Goal: Information Seeking & Learning: Find contact information

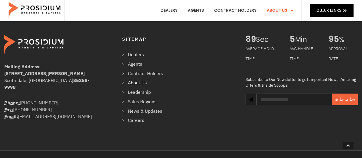
scroll to position [544, 0]
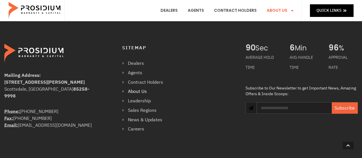
click at [10, 86] on div "[GEOGRAPHIC_DATA]-9998" at bounding box center [52, 93] width 96 height 14
copy div "Scottsdale"
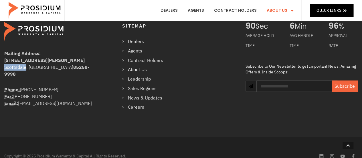
scroll to position [554, 0]
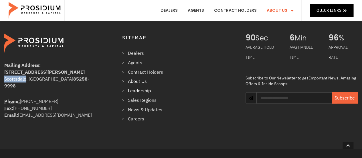
drag, startPoint x: 139, startPoint y: 80, endPoint x: 147, endPoint y: 69, distance: 13.6
click at [139, 87] on link "Leadership" at bounding box center [145, 91] width 47 height 8
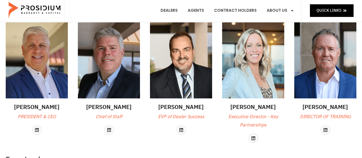
scroll to position [57, 0]
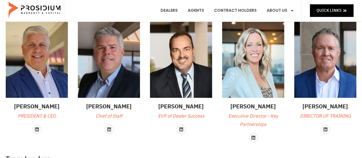
click at [24, 107] on h3 "Travis Coulter" at bounding box center [37, 106] width 62 height 9
copy h3 "Travis"
click at [45, 105] on h3 "Travis Coulter" at bounding box center [37, 106] width 62 height 9
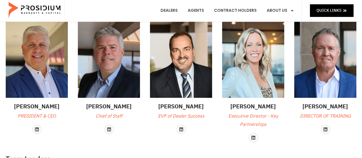
copy h3 "Coulter"
drag, startPoint x: 17, startPoint y: 116, endPoint x: 58, endPoint y: 116, distance: 41.5
click at [58, 116] on p "PRESIDENT & CEO" at bounding box center [37, 116] width 62 height 8
copy p "PRESIDENT & CEO"
click at [97, 105] on h3 "Ed Barton" at bounding box center [109, 106] width 62 height 9
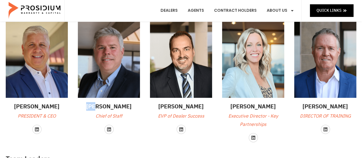
click at [97, 105] on h3 "Ed Barton" at bounding box center [109, 106] width 62 height 9
copy h3 "Ed"
click at [114, 106] on h3 "Ed Barton" at bounding box center [109, 106] width 62 height 9
copy h3 "Barton"
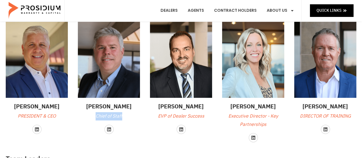
drag, startPoint x: 128, startPoint y: 116, endPoint x: 97, endPoint y: 115, distance: 30.9
click at [97, 115] on p "Chief of Staff" at bounding box center [109, 116] width 62 height 8
copy p "Chief of Staff"
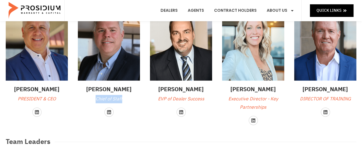
scroll to position [86, 0]
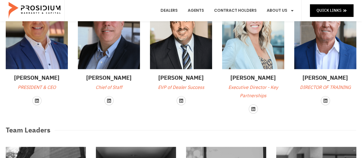
click at [168, 78] on h3 "Brady Jones" at bounding box center [181, 77] width 62 height 9
copy h3 "Brady"
click at [190, 79] on h3 "Brady Jones" at bounding box center [181, 77] width 62 height 9
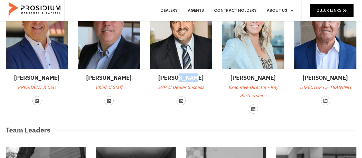
copy h3 "Jones"
drag, startPoint x: 154, startPoint y: 85, endPoint x: 206, endPoint y: 86, distance: 52.1
click at [206, 86] on p "EVP of Dealer Success" at bounding box center [181, 87] width 62 height 8
copy p "EVP of Dealer Success"
